Goal: Contribute content: Add original content to the website for others to see

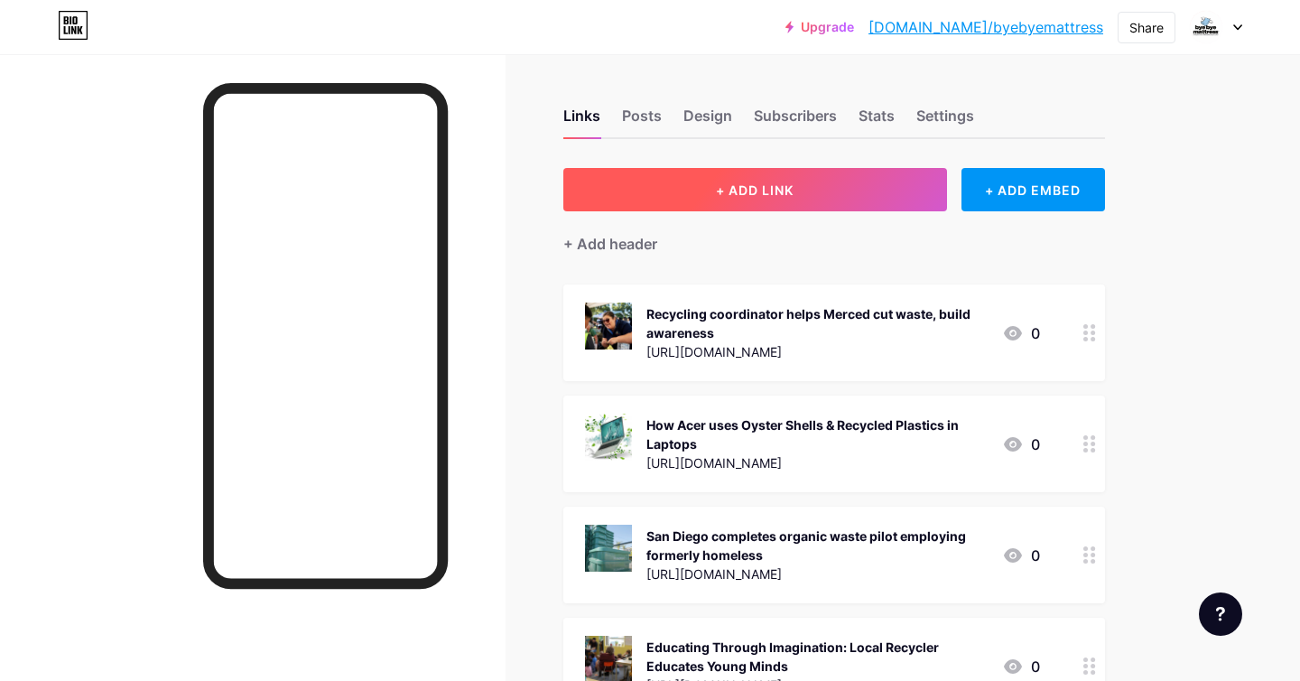
click at [730, 191] on span "+ ADD LINK" at bounding box center [755, 189] width 78 height 15
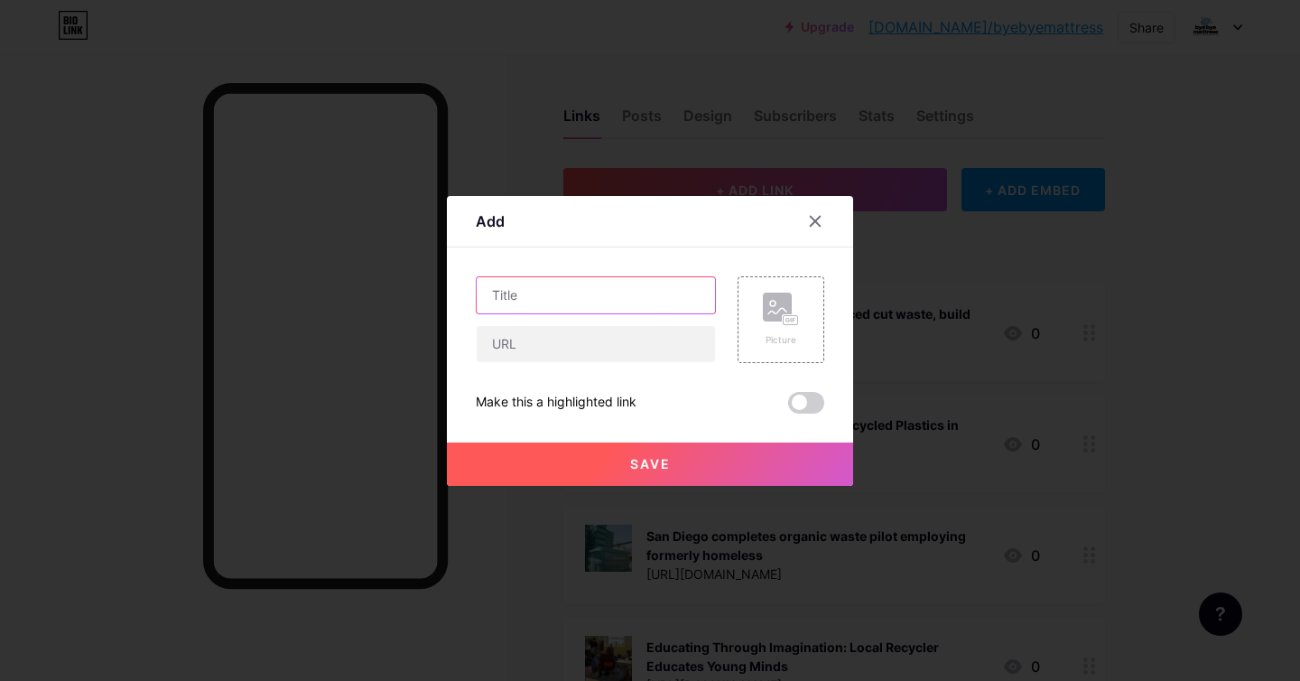
click at [585, 295] on input "text" at bounding box center [596, 295] width 238 height 36
paste input "How student ‘waste warriors’ are cutting costs, trash and greenhouse gas emissi…"
type input "How student ‘waste warriors’ are cutting costs, trash and greenhouse gas emissi…"
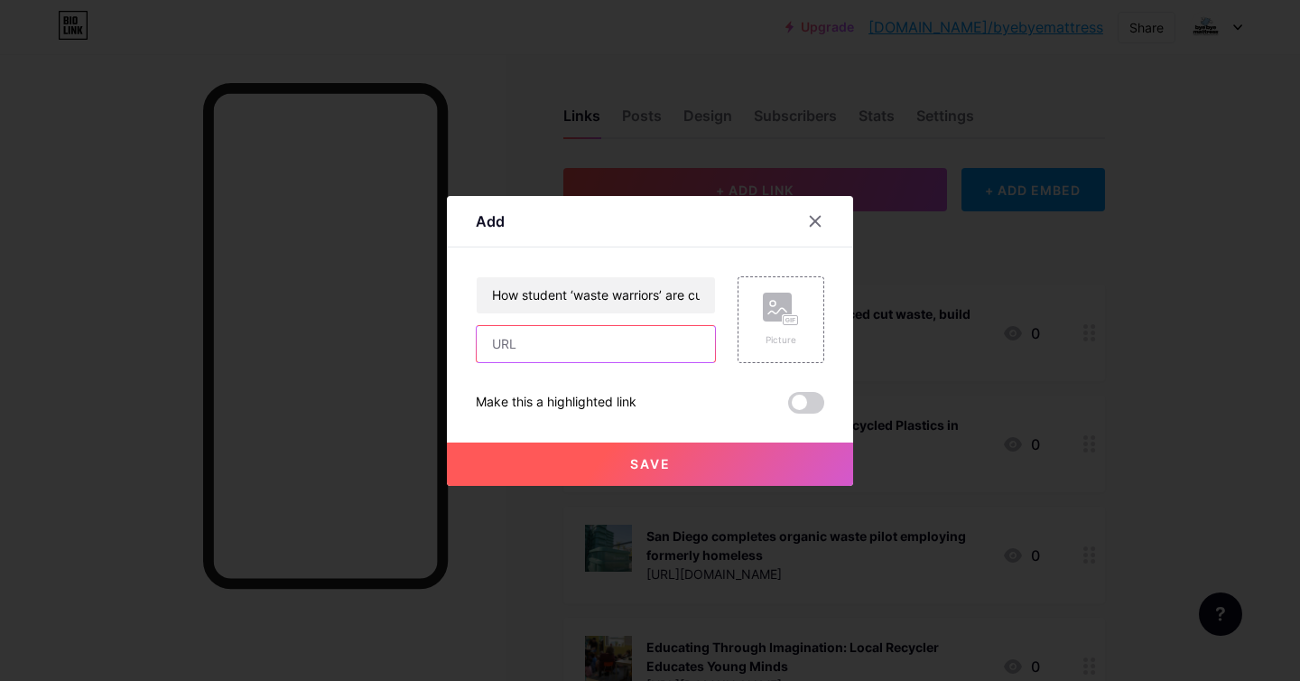
click at [513, 347] on input "text" at bounding box center [596, 344] width 238 height 36
paste input "[URL][DOMAIN_NAME]"
type input "[URL][DOMAIN_NAME]"
click at [771, 329] on div "Picture" at bounding box center [781, 319] width 36 height 54
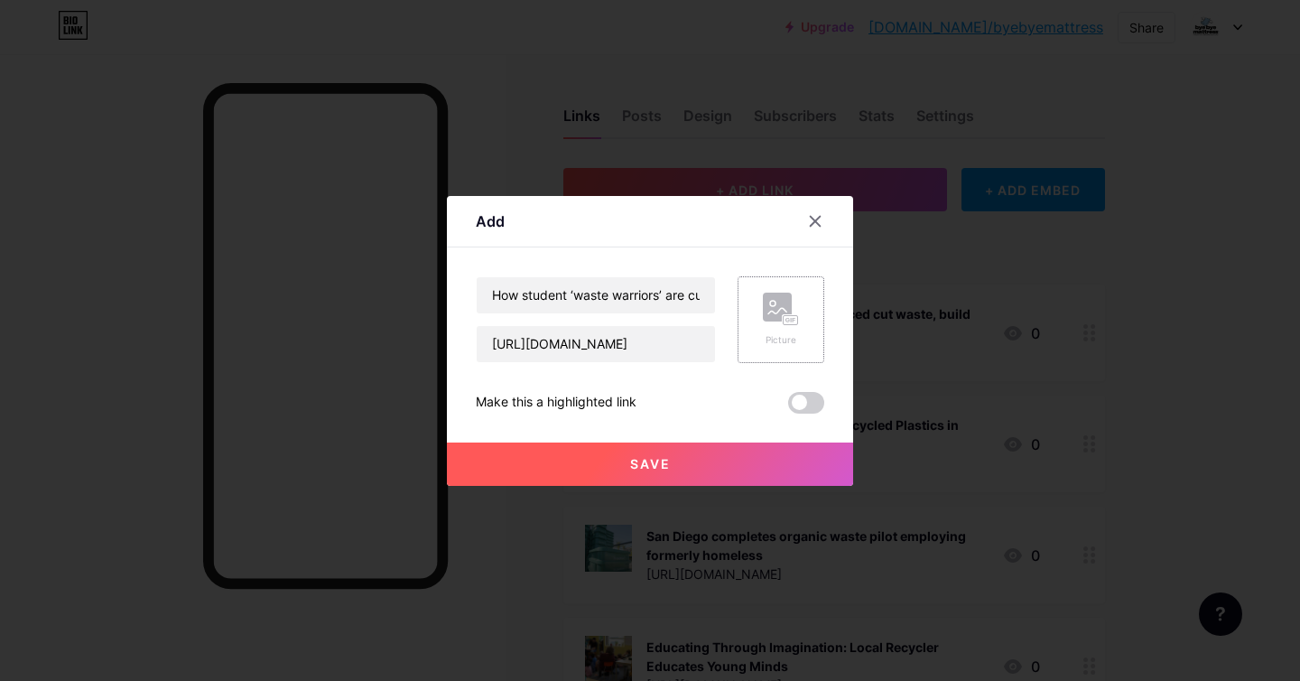
scroll to position [0, 0]
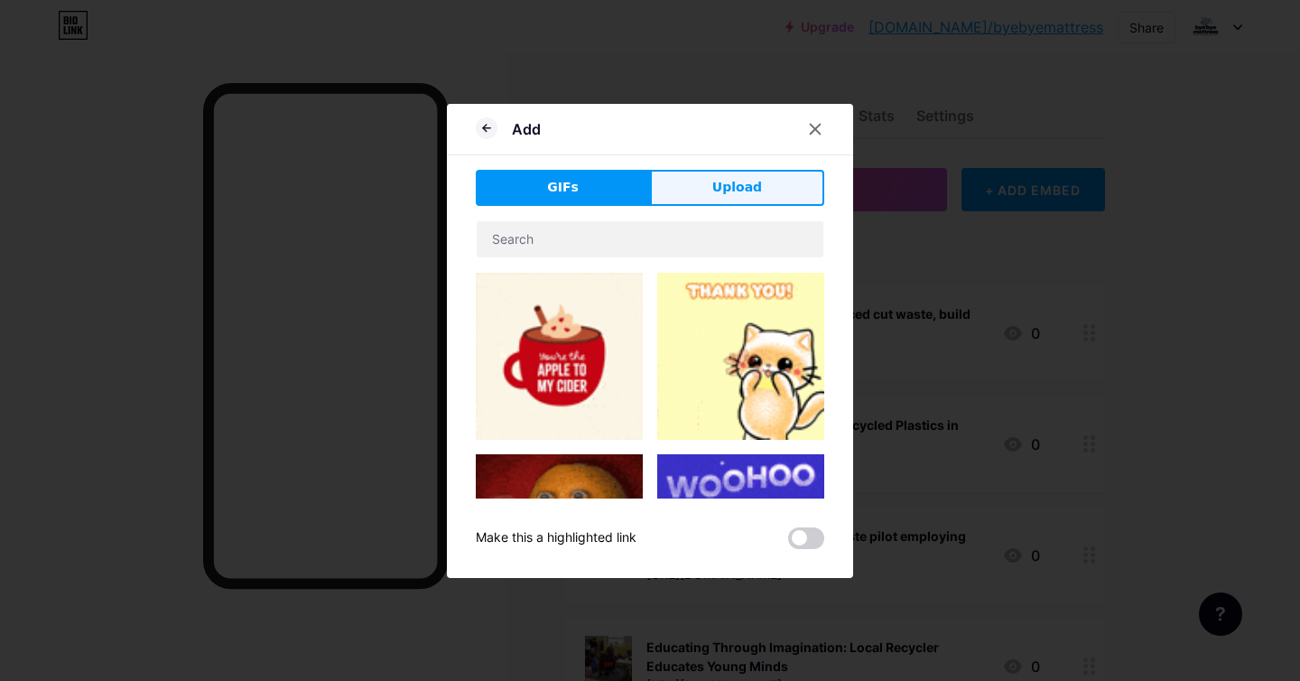
click at [745, 186] on span "Upload" at bounding box center [737, 187] width 50 height 19
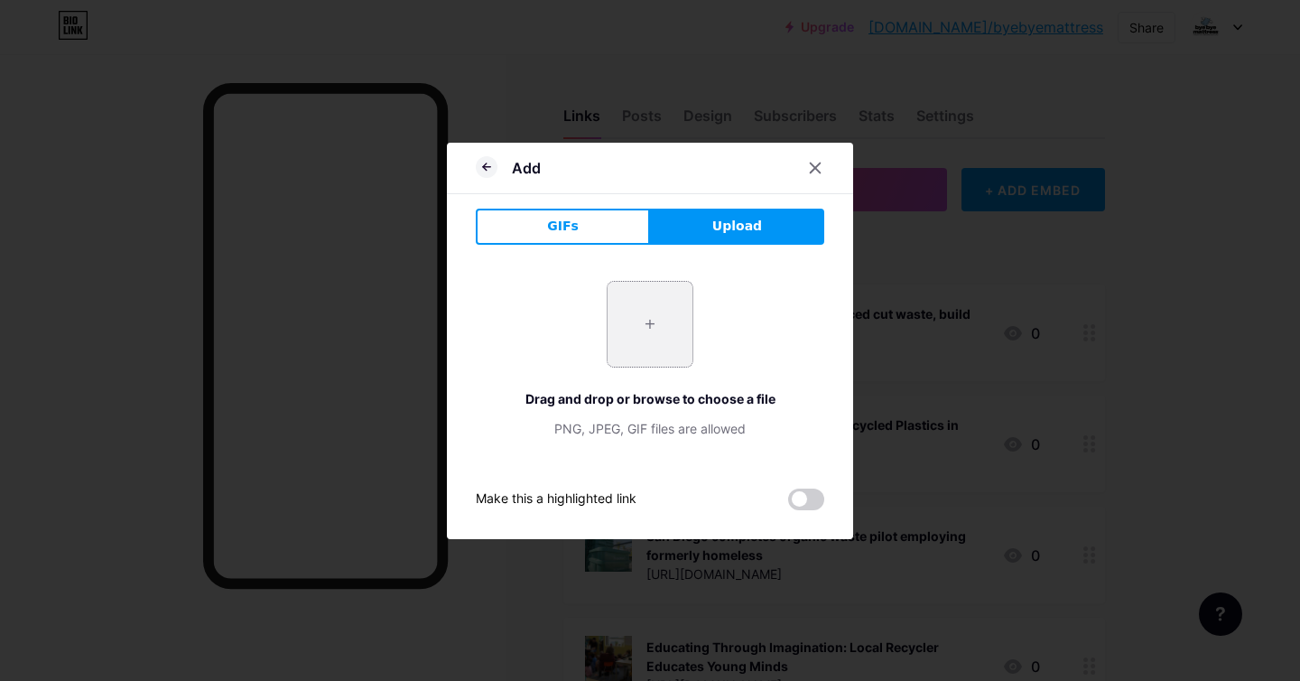
click at [657, 322] on input "file" at bounding box center [649, 324] width 85 height 85
type input "C:\fakepath\Newsy.jpeg"
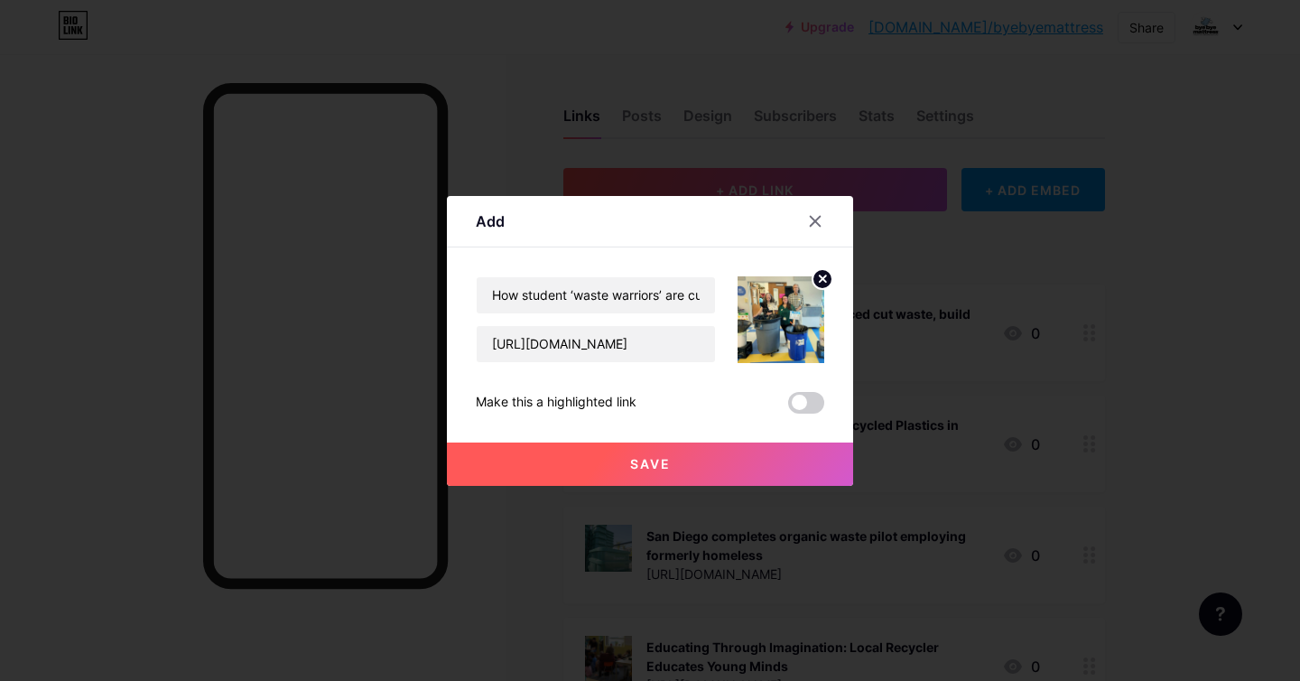
click at [759, 452] on button "Save" at bounding box center [650, 463] width 406 height 43
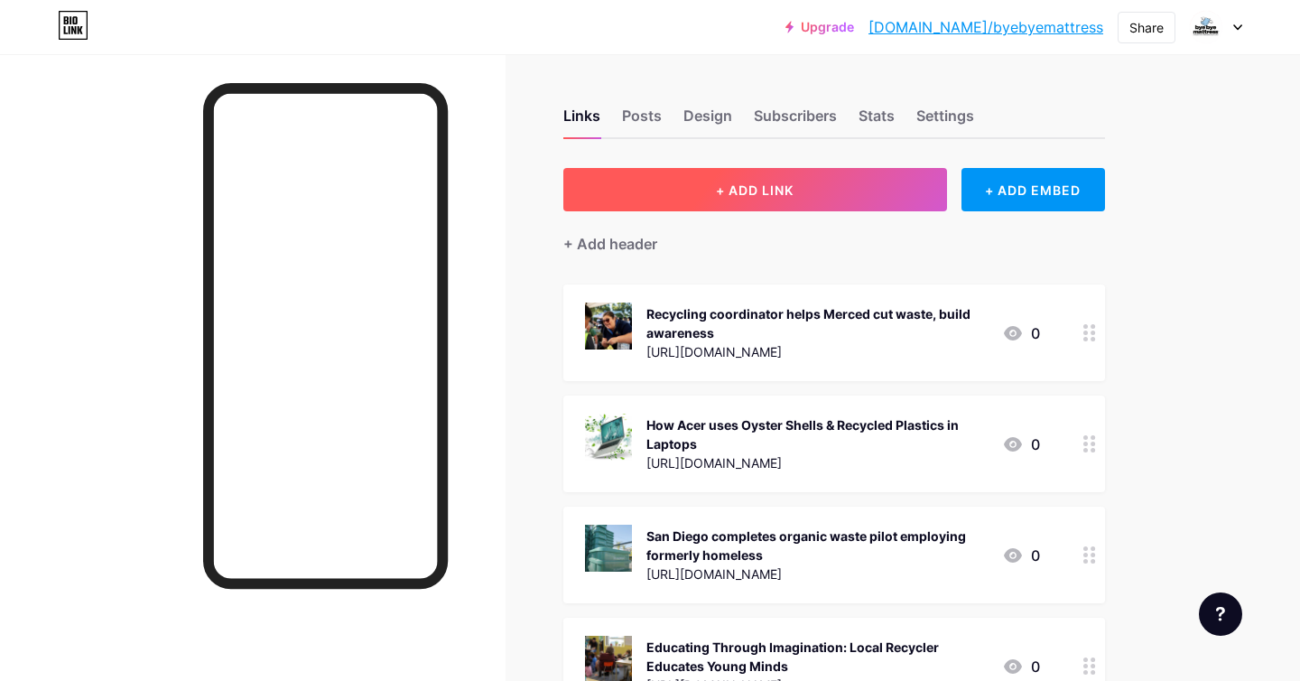
click at [808, 195] on button "+ ADD LINK" at bounding box center [755, 189] width 384 height 43
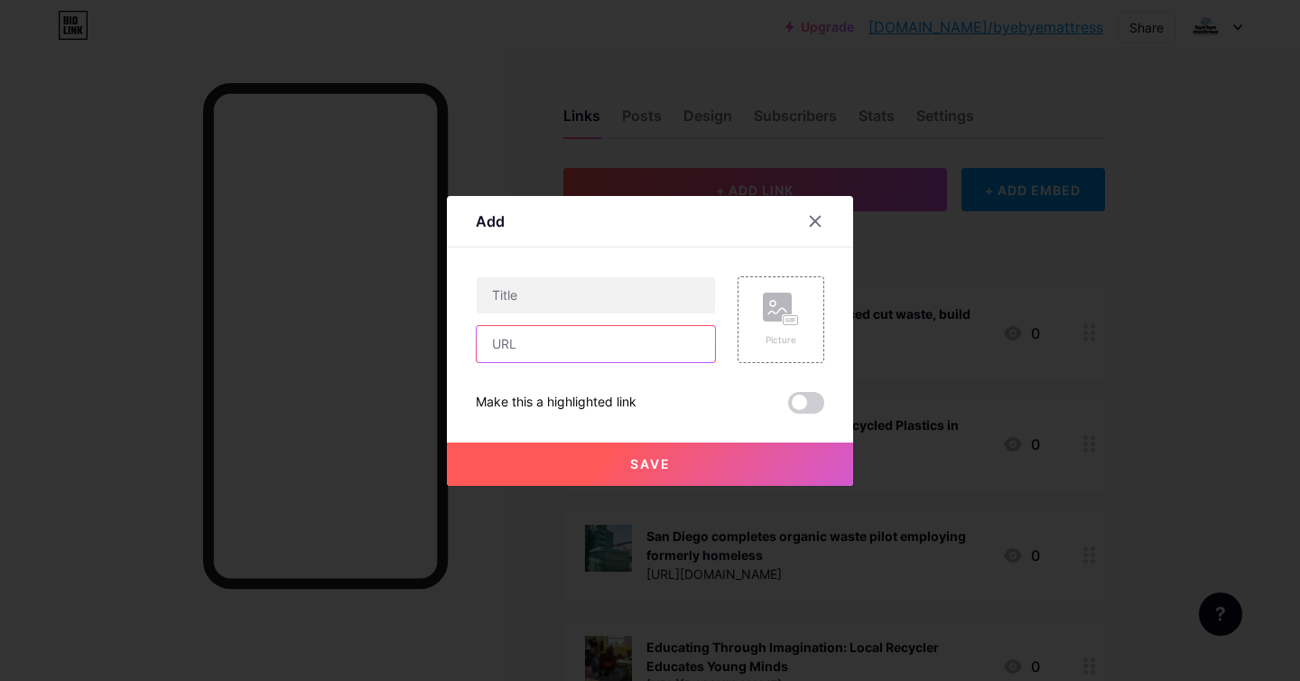
click at [621, 341] on input "text" at bounding box center [596, 344] width 238 height 36
paste input "[URL][DOMAIN_NAME]"
type input "[URL][DOMAIN_NAME]"
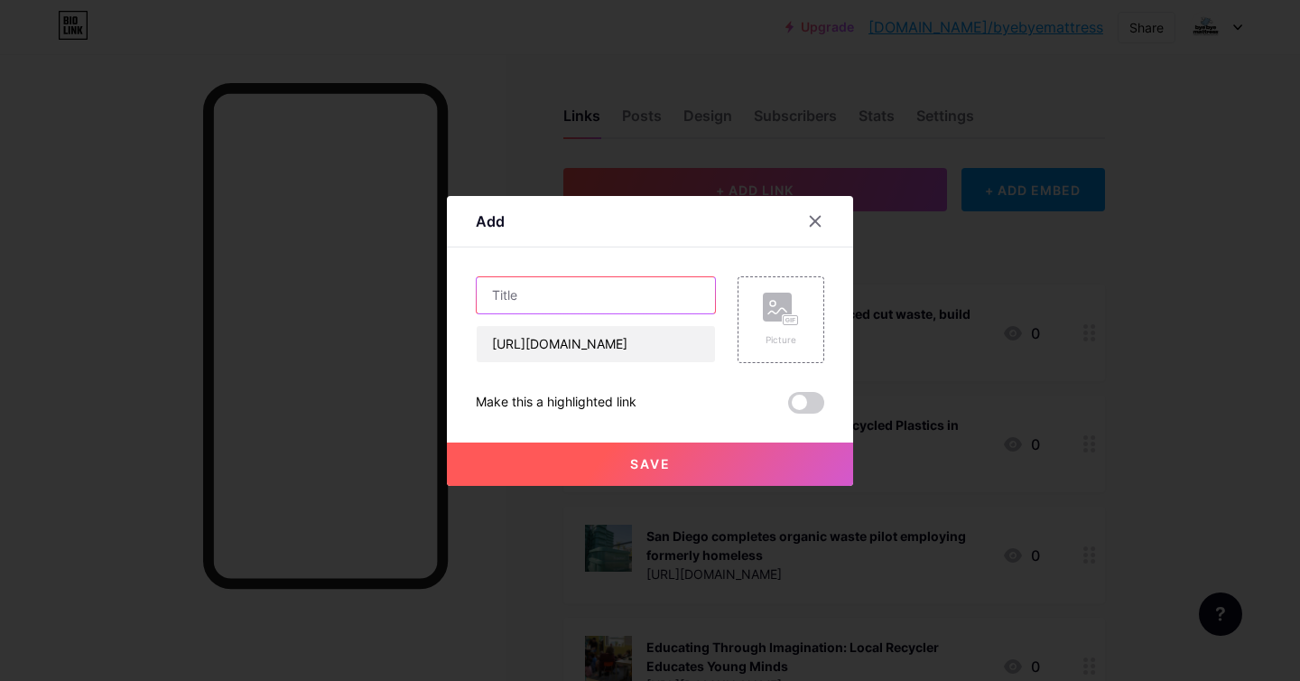
click at [528, 295] on input "text" at bounding box center [596, 295] width 238 height 36
paste input "Electronic components that dissolve in water in 3 hours: is it the future of re…"
type input "Electronic components that dissolve in water in 3 hours: is it the future of re…"
click at [783, 322] on rect at bounding box center [791, 319] width 16 height 11
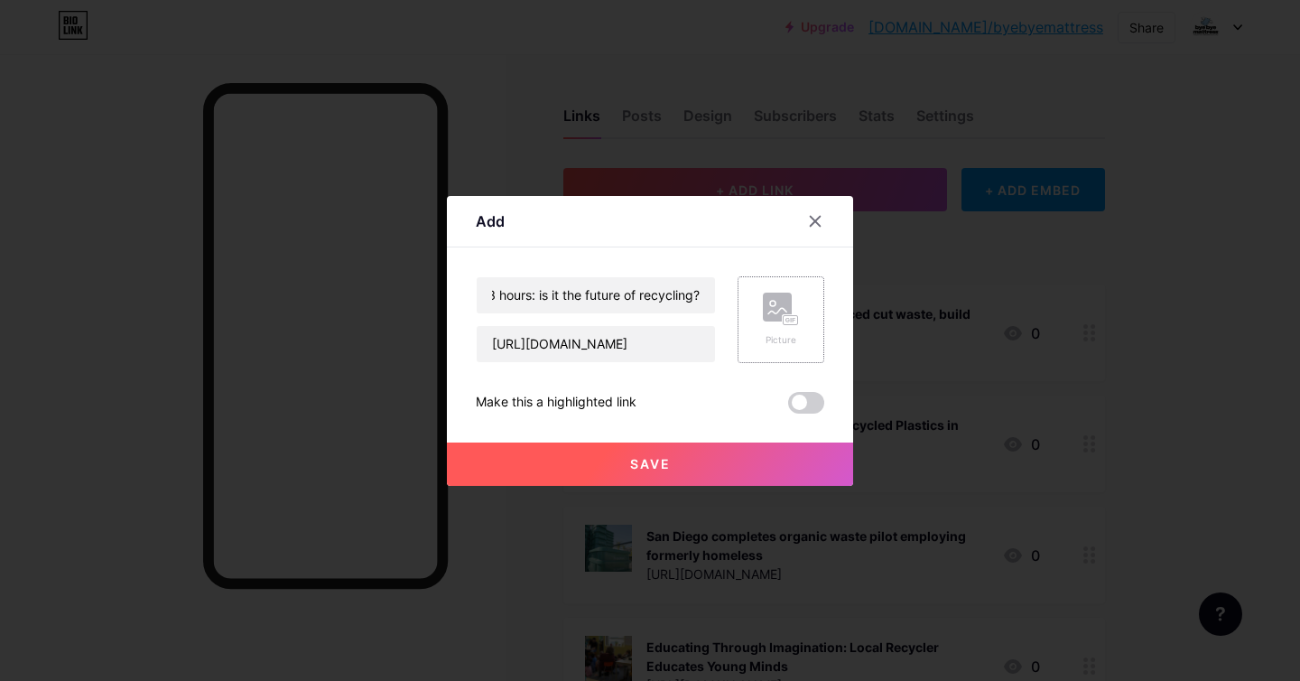
scroll to position [0, 0]
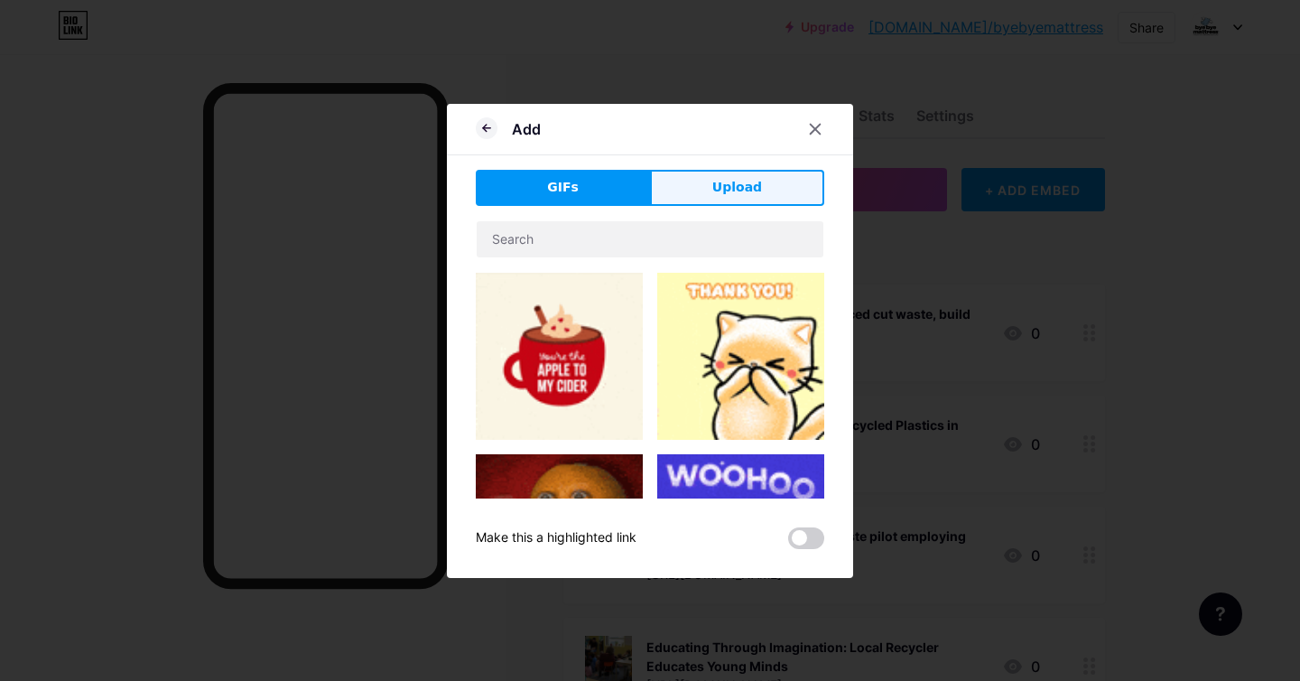
click at [758, 183] on span "Upload" at bounding box center [737, 187] width 50 height 19
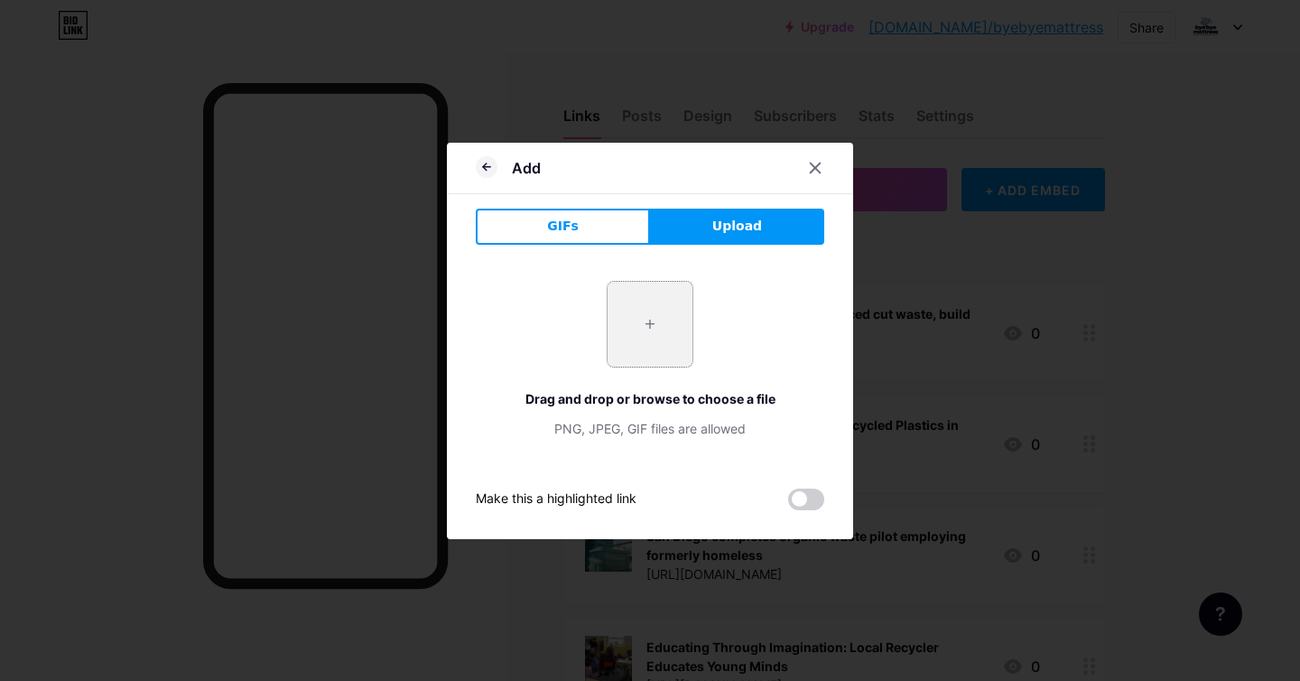
click at [657, 314] on input "file" at bounding box center [649, 324] width 85 height 85
type input "C:\fakepath\Untitled design (53).png"
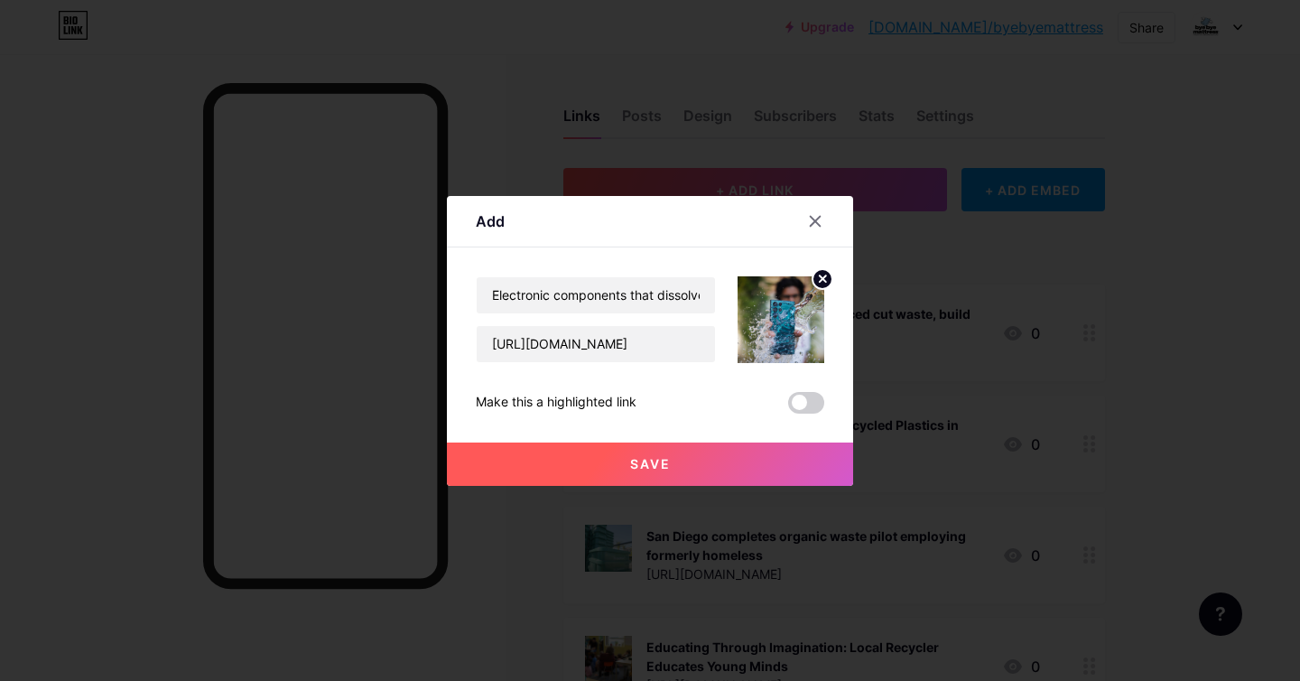
click at [770, 449] on button "Save" at bounding box center [650, 463] width 406 height 43
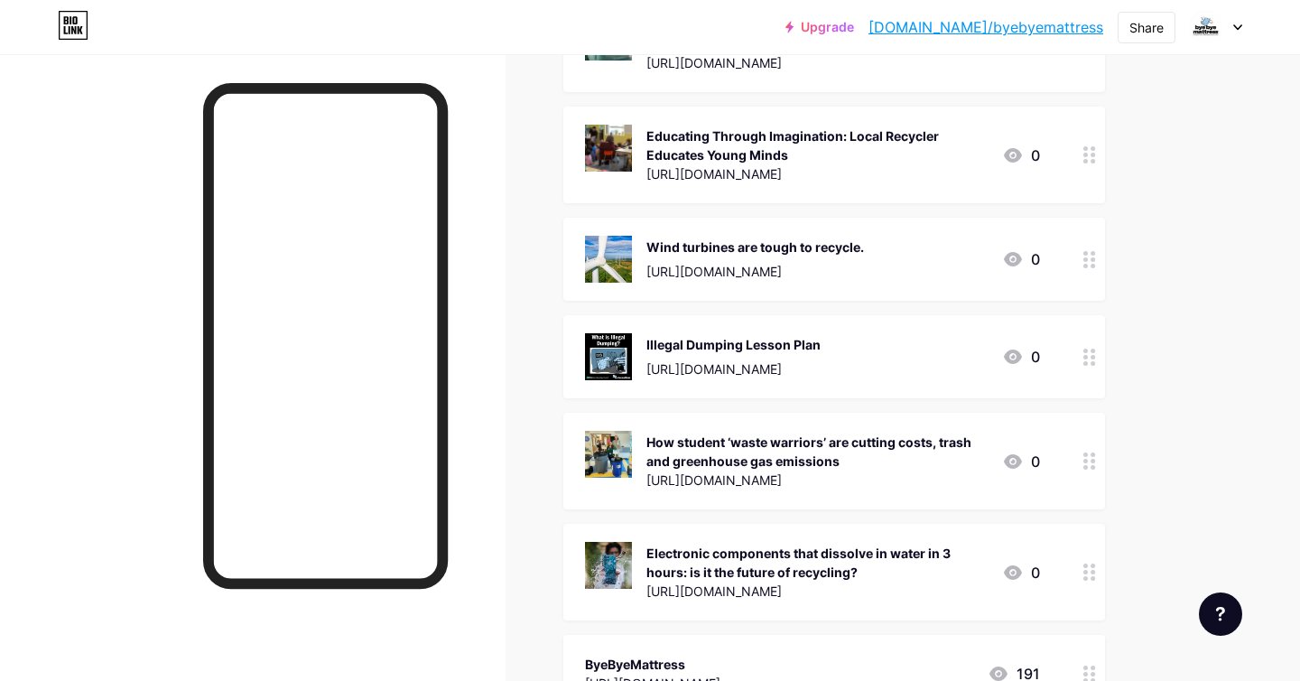
scroll to position [504, 0]
